Goal: Information Seeking & Learning: Learn about a topic

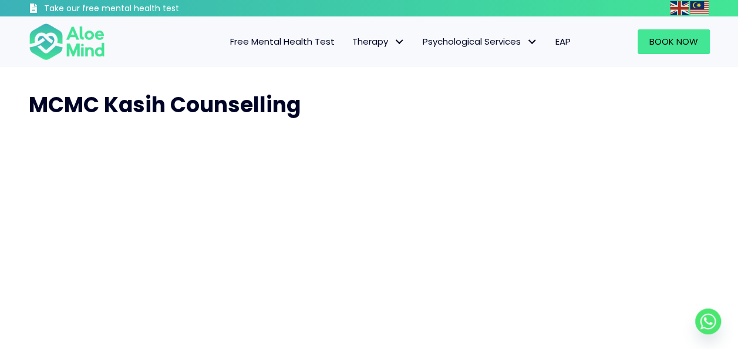
click at [270, 39] on span "Free Mental Health Test" at bounding box center [282, 41] width 104 height 12
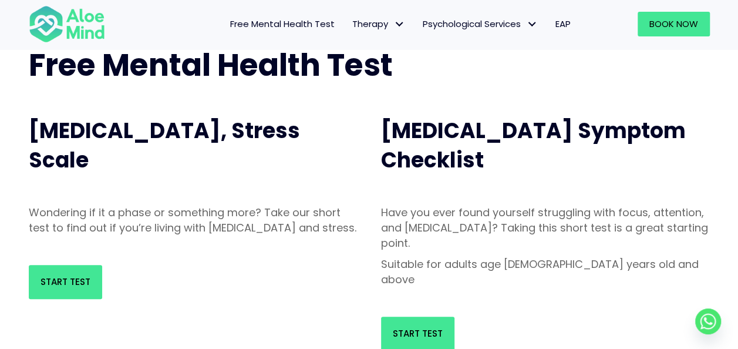
scroll to position [82, 0]
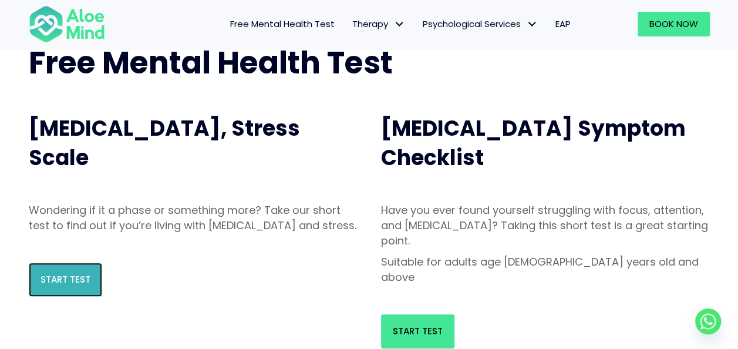
click at [72, 286] on link "Start Test" at bounding box center [65, 279] width 73 height 34
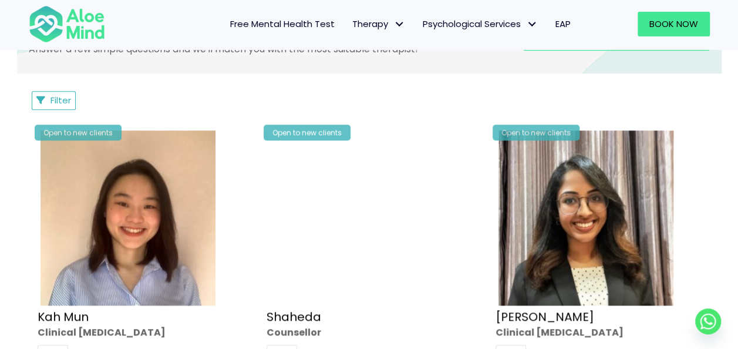
scroll to position [544, 0]
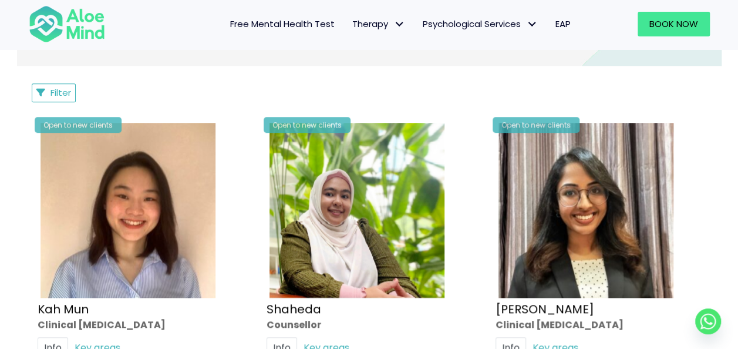
click at [290, 27] on span "Free Mental Health Test" at bounding box center [282, 24] width 104 height 12
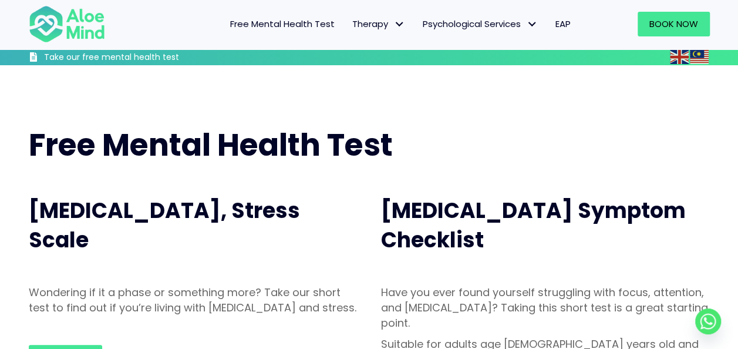
scroll to position [121, 0]
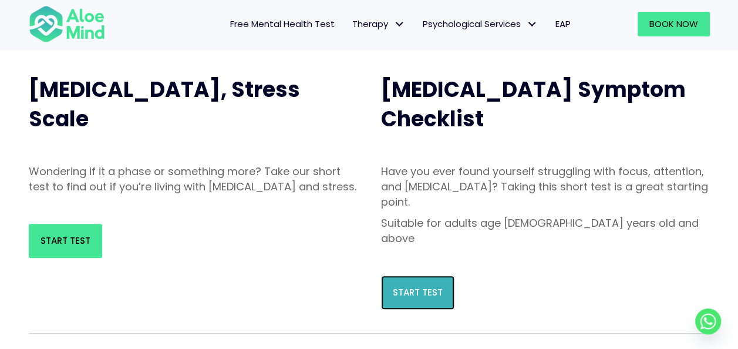
click at [427, 275] on link "Start Test" at bounding box center [417, 292] width 73 height 34
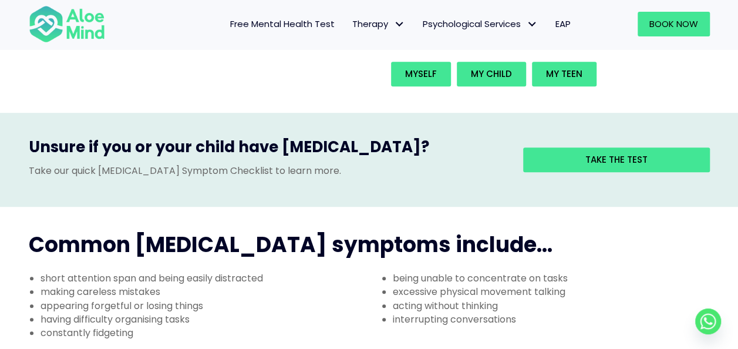
scroll to position [282, 0]
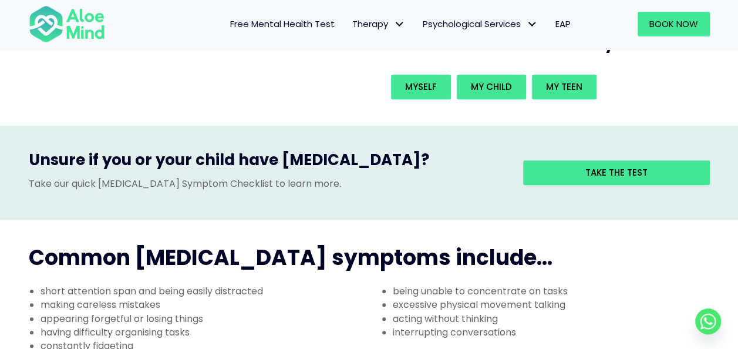
click at [292, 22] on span "Free Mental Health Test" at bounding box center [282, 24] width 104 height 12
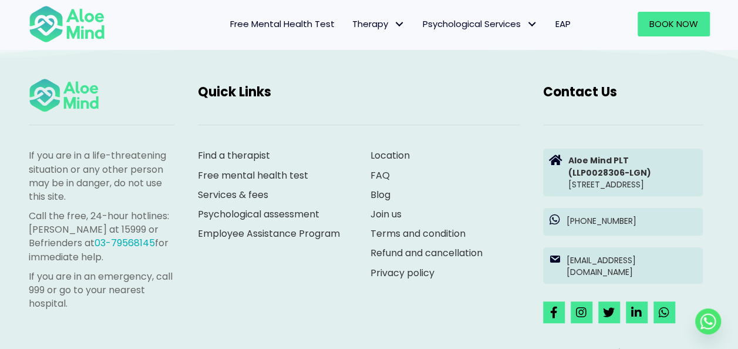
scroll to position [2568, 0]
